Goal: Navigation & Orientation: Find specific page/section

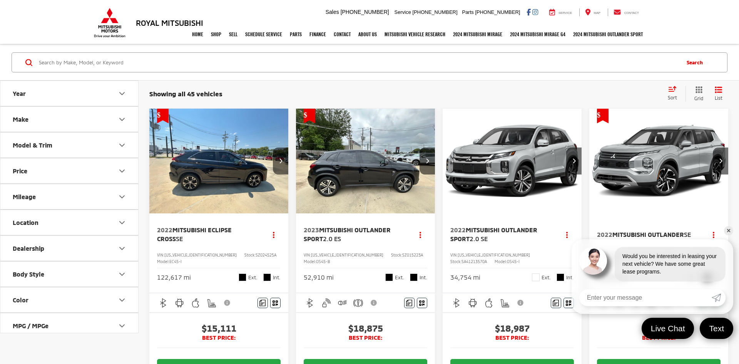
click at [731, 228] on link "✕" at bounding box center [728, 230] width 9 height 9
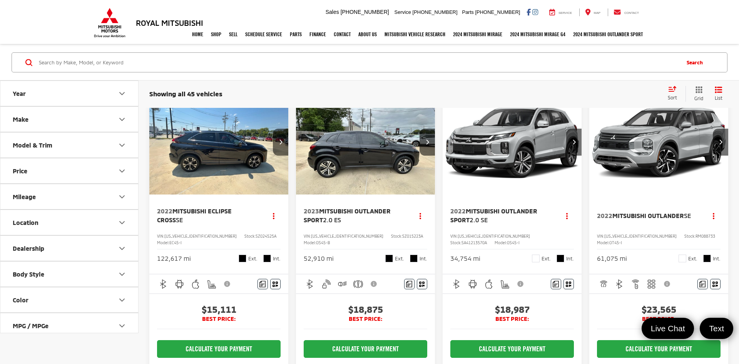
scroll to position [11, 0]
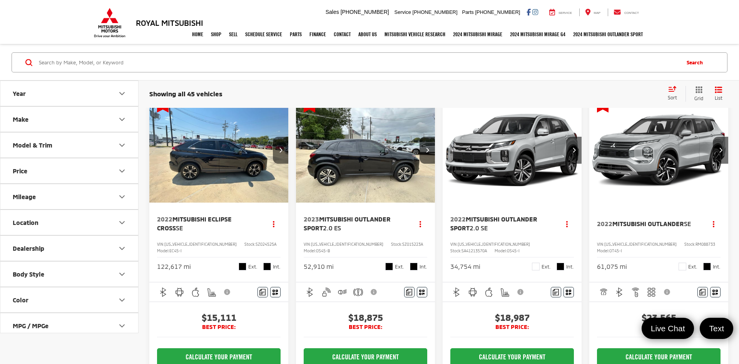
click at [256, 242] on span "SZ024525A" at bounding box center [266, 244] width 21 height 5
copy span "SZ024525A"
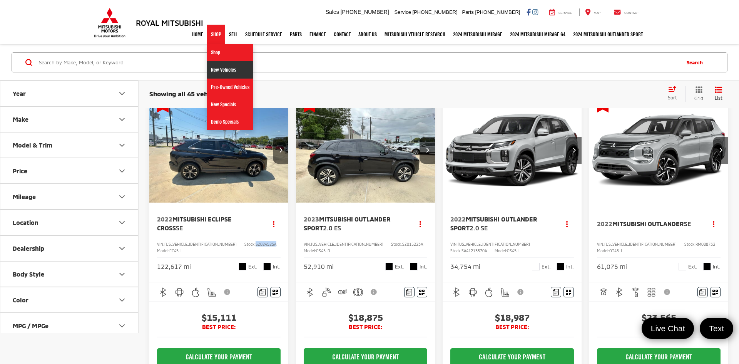
click at [219, 67] on link "New Vehicles" at bounding box center [230, 69] width 46 height 17
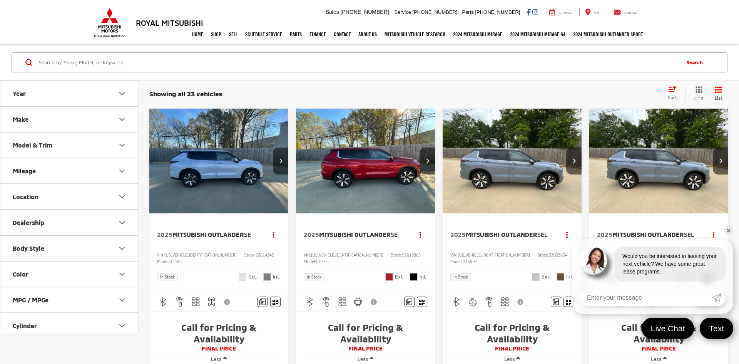
scroll to position [52, 0]
